Goal: Task Accomplishment & Management: Use online tool/utility

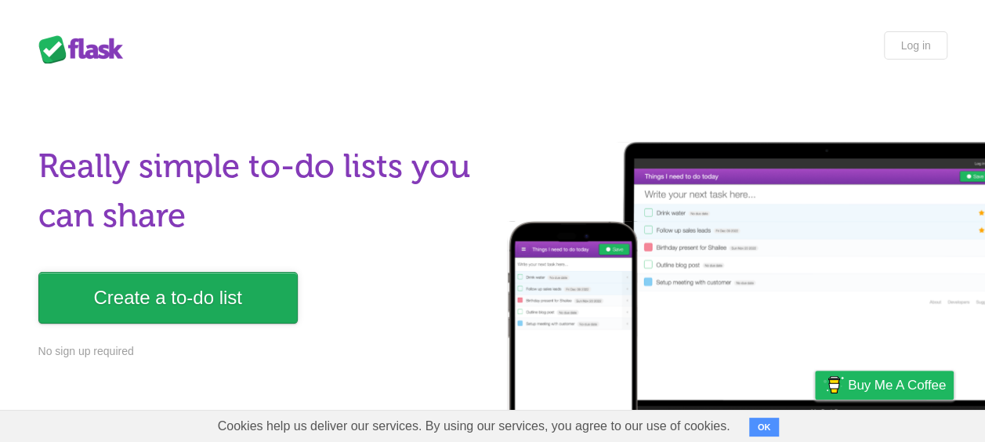
click at [228, 299] on link "Create a to-do list" at bounding box center [167, 298] width 259 height 52
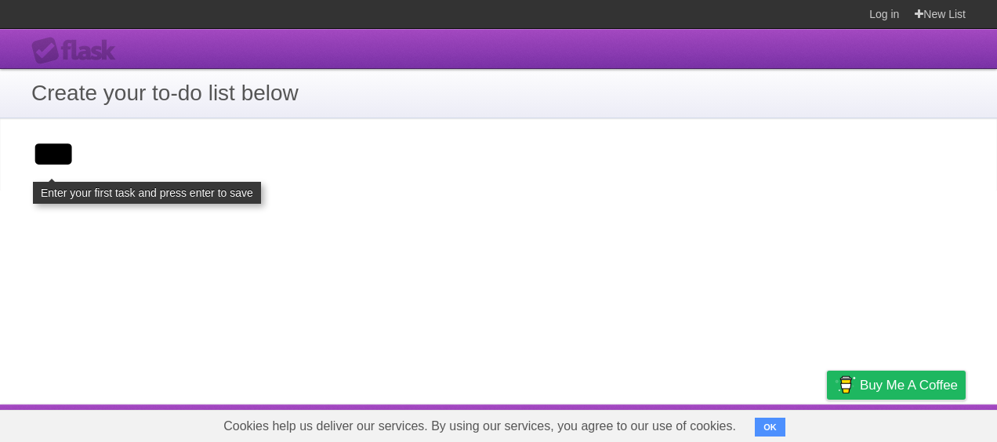
click input "**********" at bounding box center [0, 0] width 0 height 0
type input "**"
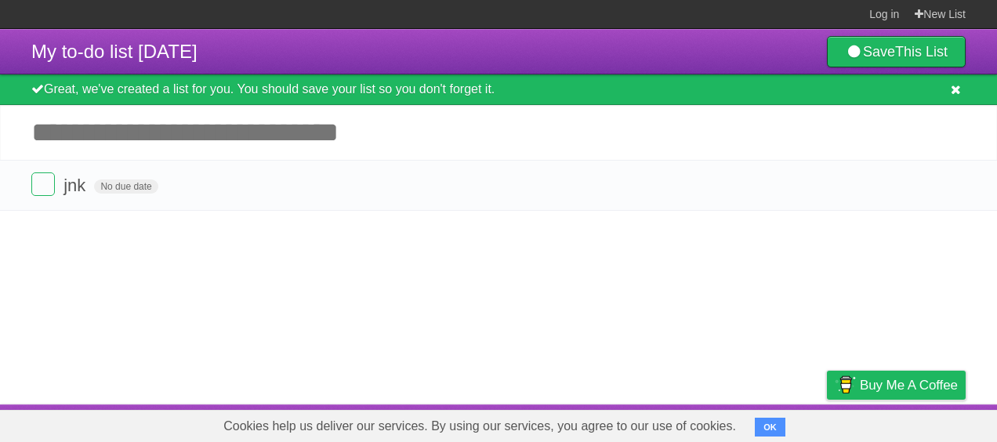
click at [956, 91] on icon at bounding box center [956, 89] width 10 height 13
